Goal: Task Accomplishment & Management: Complete application form

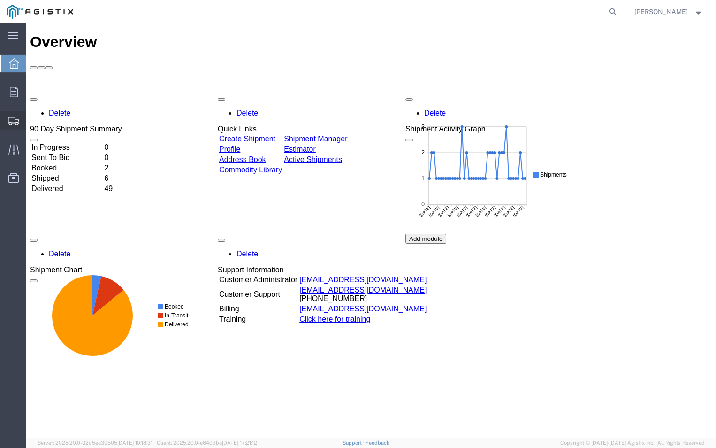
click at [0, 0] on span "Create Shipment" at bounding box center [0, 0] width 0 height 0
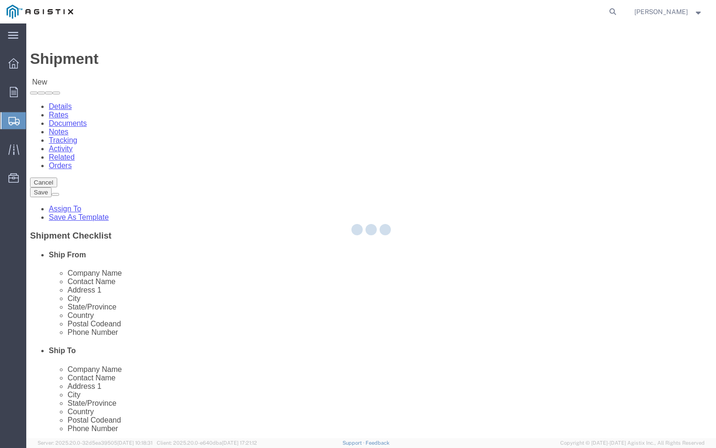
select select
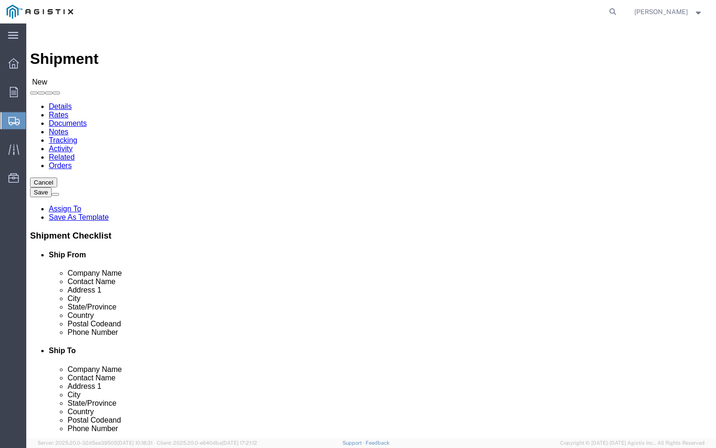
click select "Select ABB Inc PG&E"
select select "9596"
click select "Select ABB Inc PG&E"
select select
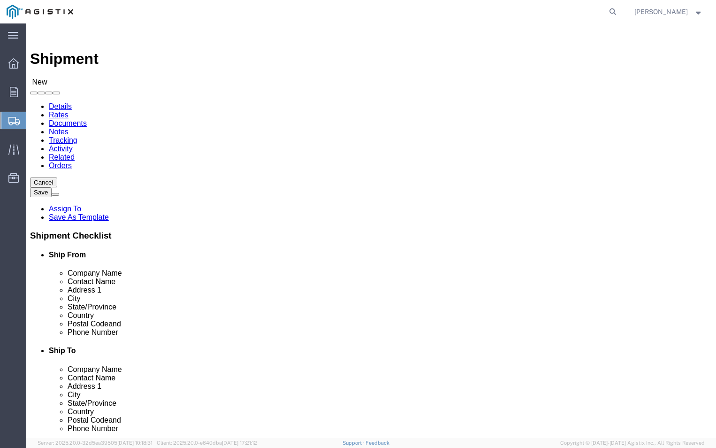
click select "Select All Others [GEOGRAPHIC_DATA] [GEOGRAPHIC_DATA] [GEOGRAPHIC_DATA] [GEOGRA…"
select select "19740"
click select "Select All Others [GEOGRAPHIC_DATA] [GEOGRAPHIC_DATA] [GEOGRAPHIC_DATA] [GEOGRA…"
click input "text"
type input "a"
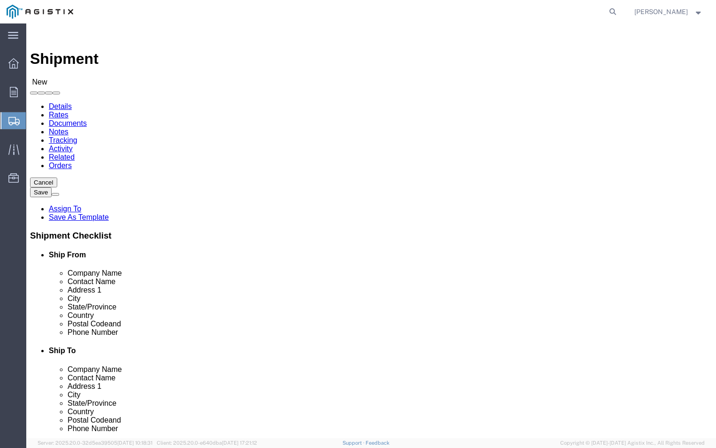
type input "ABB"
click input "text"
type input "ABB"
click p "- ABB, Inc - ([PERSON_NAME]) [STREET_ADDRESS]"
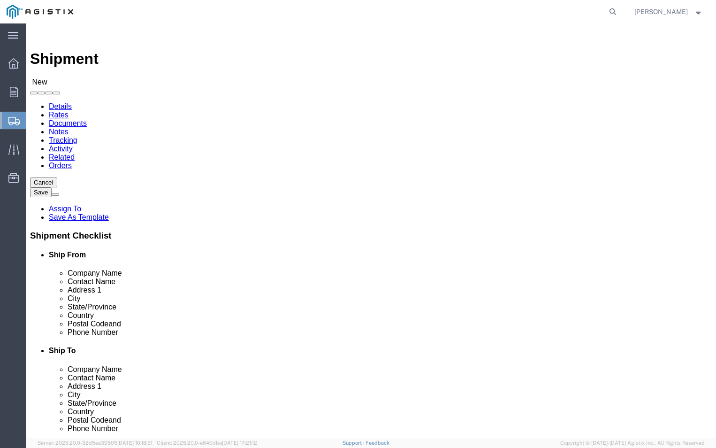
select select "NC"
type input "ABB, Inc"
click input "text"
type input "T"
type input "[PERSON_NAME]"
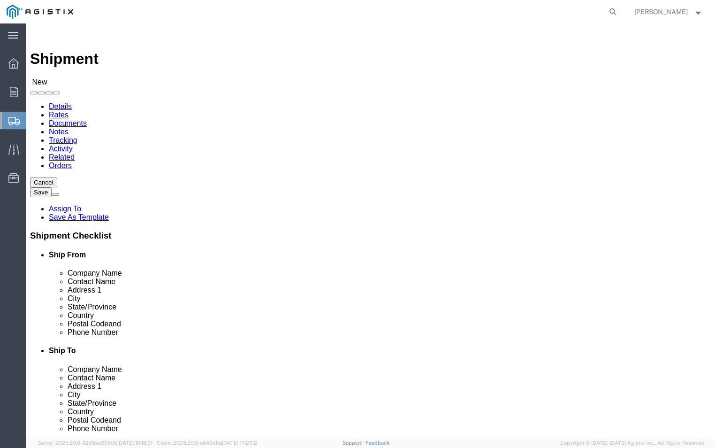
click input "text"
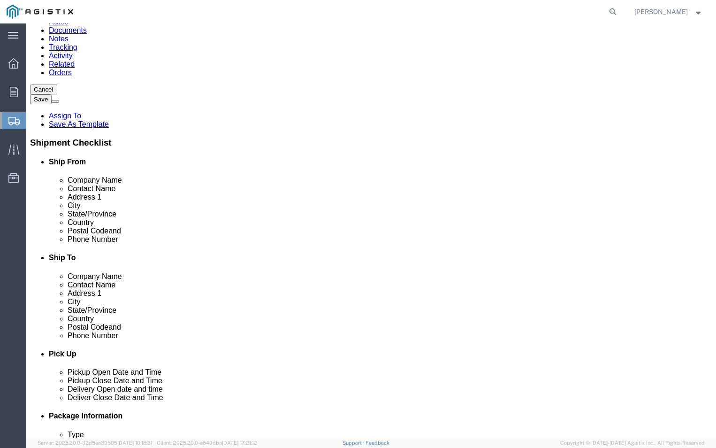
scroll to position [94, 0]
type input "bldg A"
click input "text"
type input "anastasaia shoulders"
click input "text"
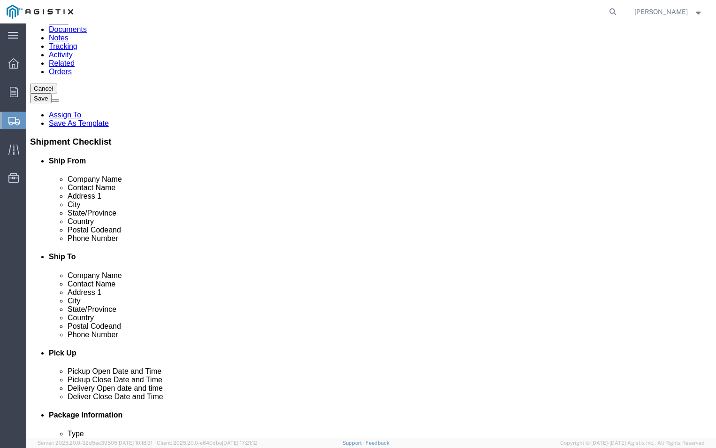
click input "text"
type input "[PERSON_NAME][EMAIL_ADDRESS][DOMAIN_NAME]"
click input "bldg A"
type input "Bldg A"
click div "ADDITIONAL INFORMATION"
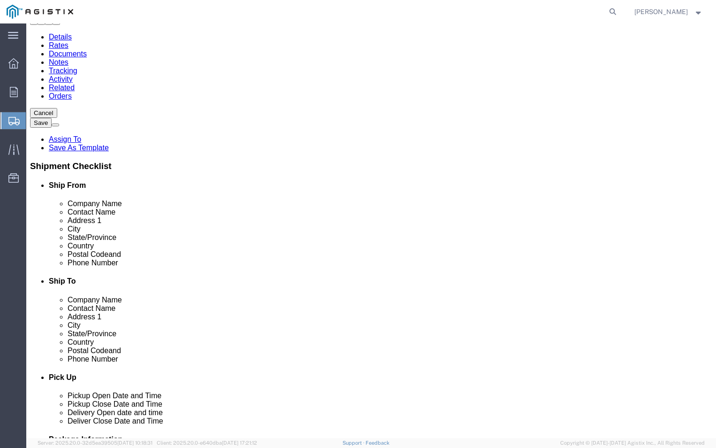
scroll to position [47, 0]
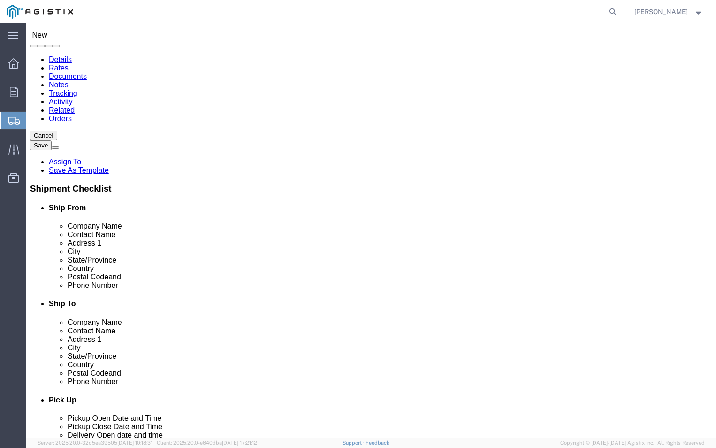
click input "text"
type input "p"
type input "PGE"
click input "text"
type input "FREMONT RECEIVING"
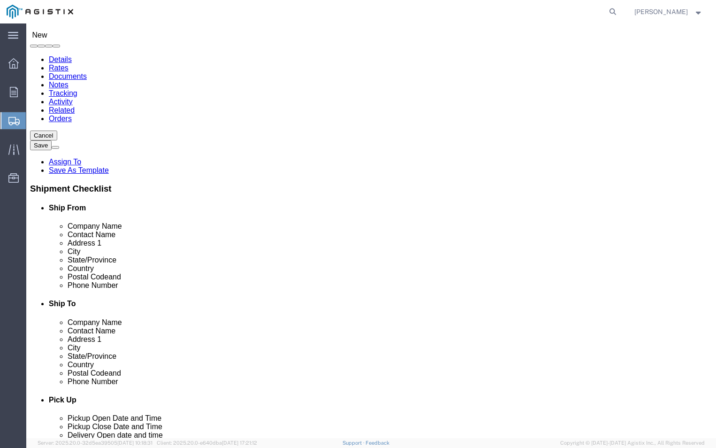
click input "text"
type input "[STREET_ADDRESS][PERSON_NAME]"
click input "text"
type input "FREMNONT"
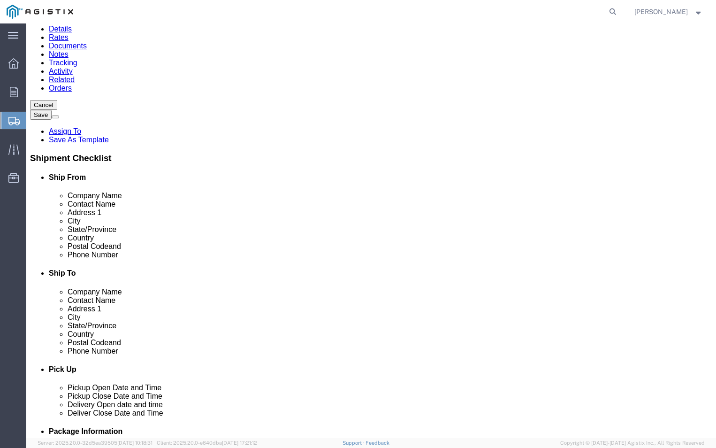
scroll to position [94, 0]
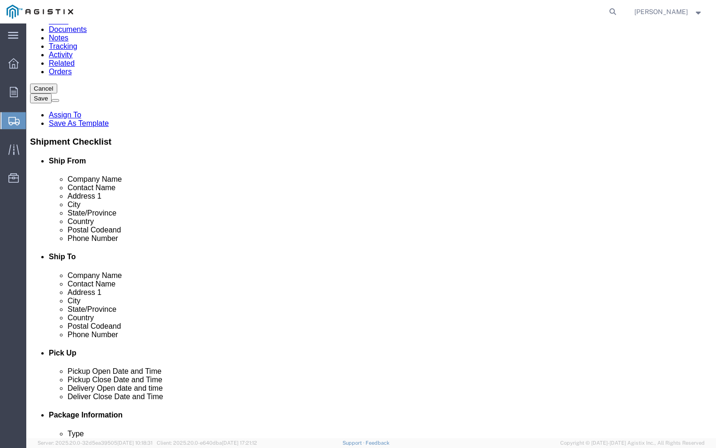
click input "Postal Code"
type input "94538"
click input "PGE"
click input "FREMONT RECEIVING"
type input "F"
